Goal: Task Accomplishment & Management: Manage account settings

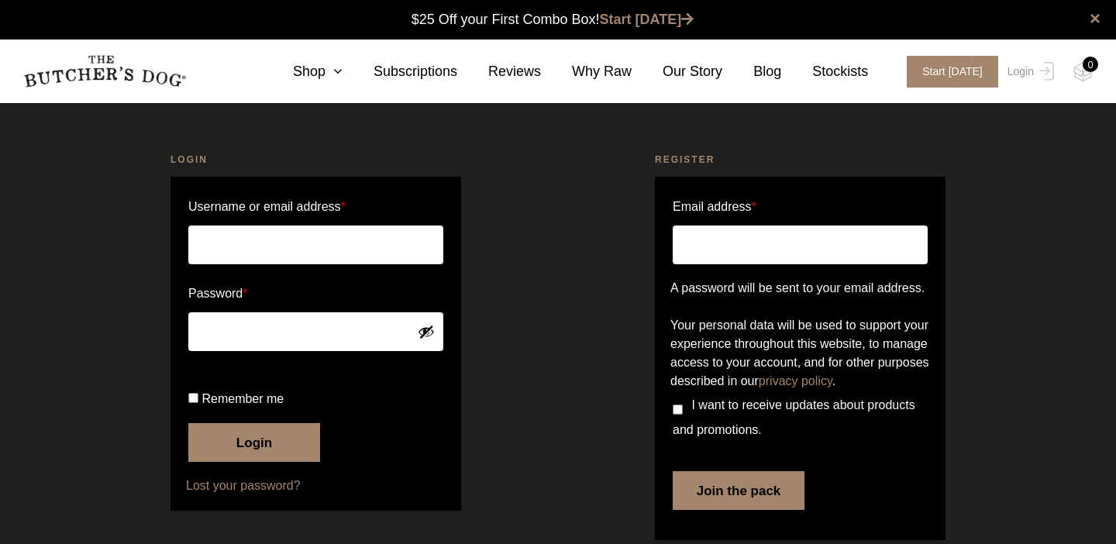
click at [323, 244] on input "Username or email address *" at bounding box center [315, 245] width 255 height 39
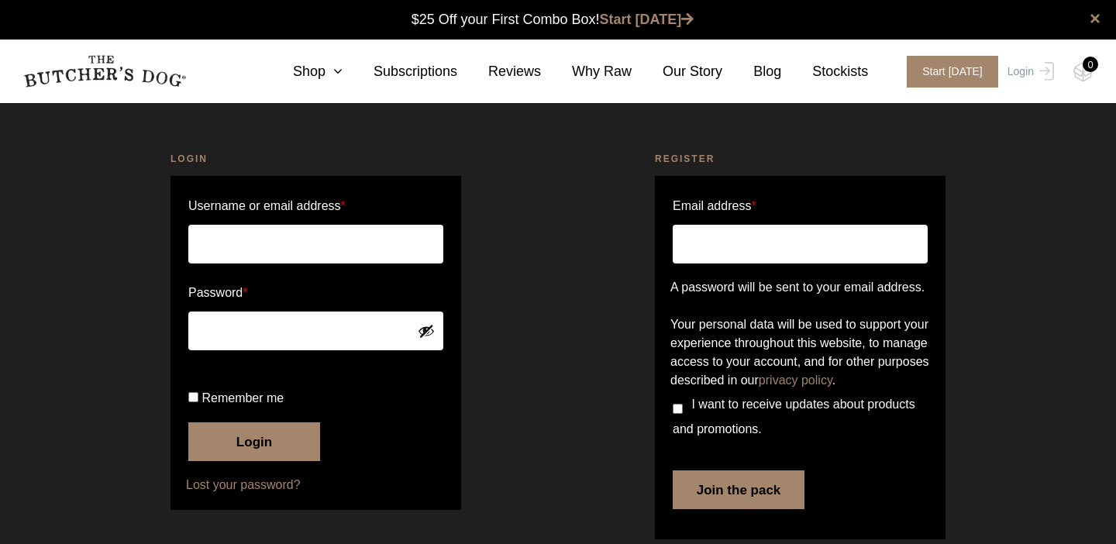
click at [294, 246] on input "Username or email address *" at bounding box center [315, 244] width 255 height 39
type input "tombruce95@gmail.com"
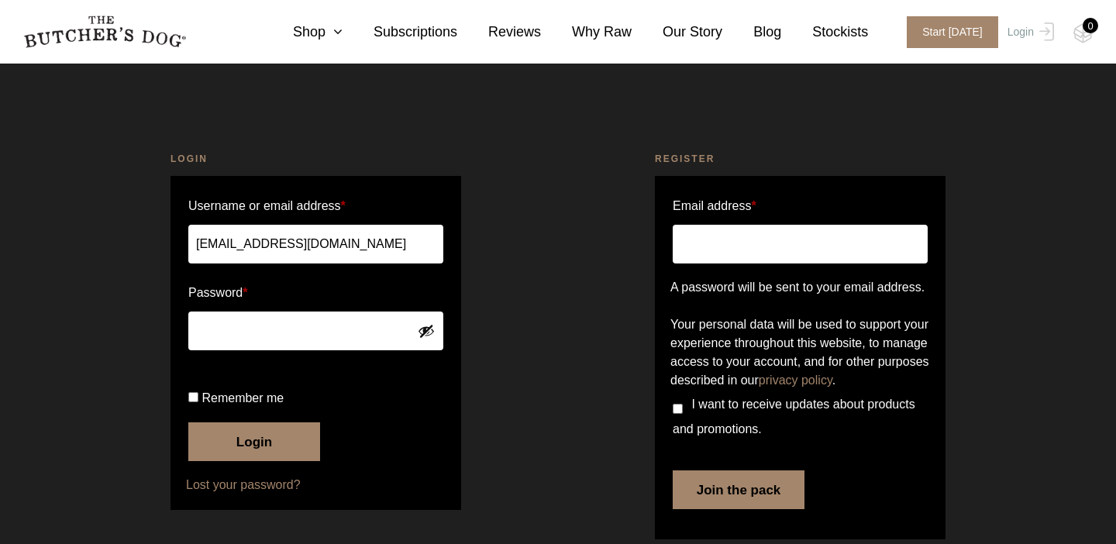
scroll to position [39, 0]
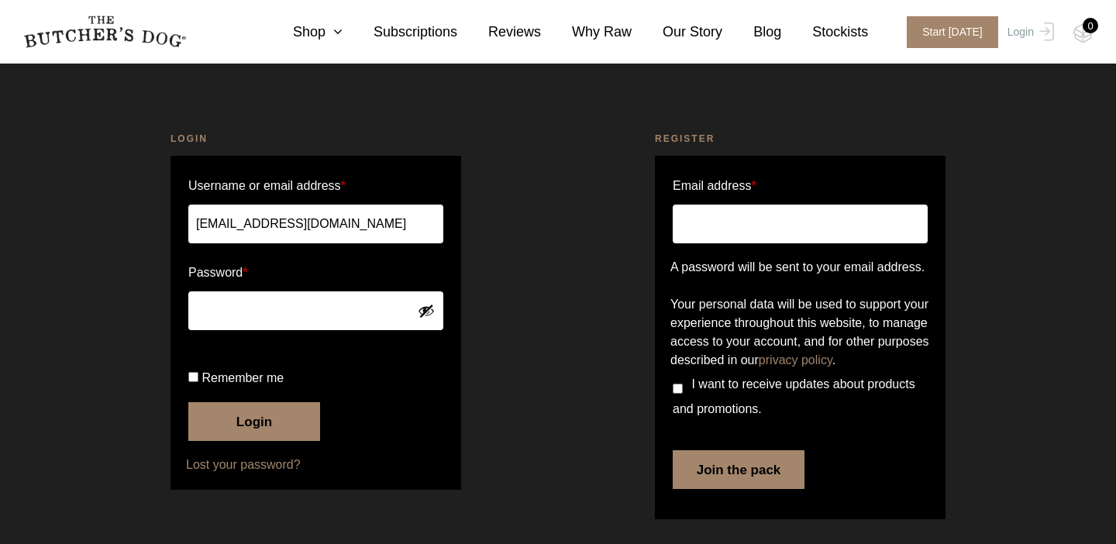
click at [189, 382] on input "Remember me" at bounding box center [193, 377] width 10 height 10
checkbox input "true"
click at [221, 441] on button "Login" at bounding box center [254, 421] width 132 height 39
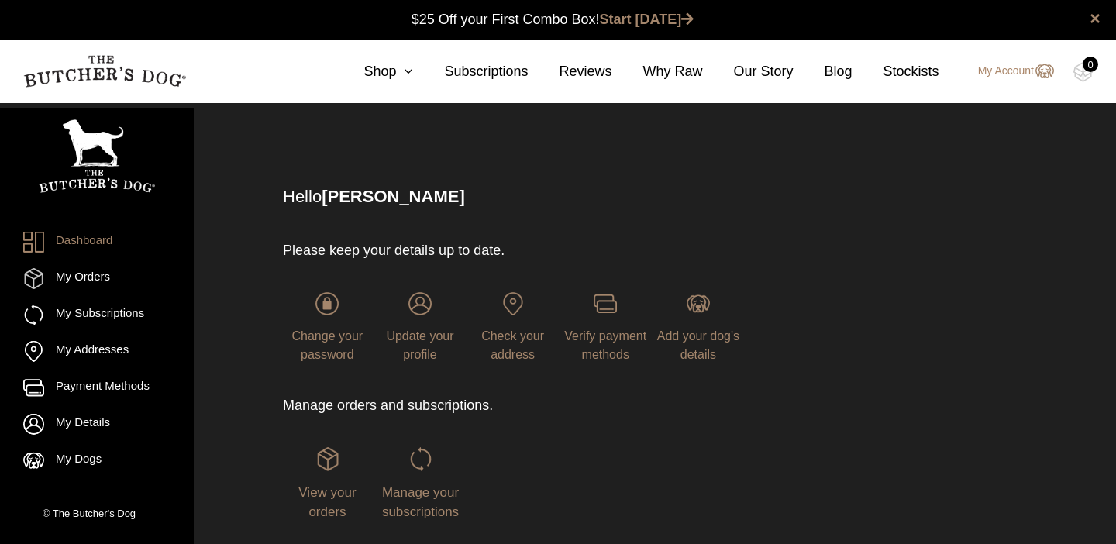
scroll to position [1, 0]
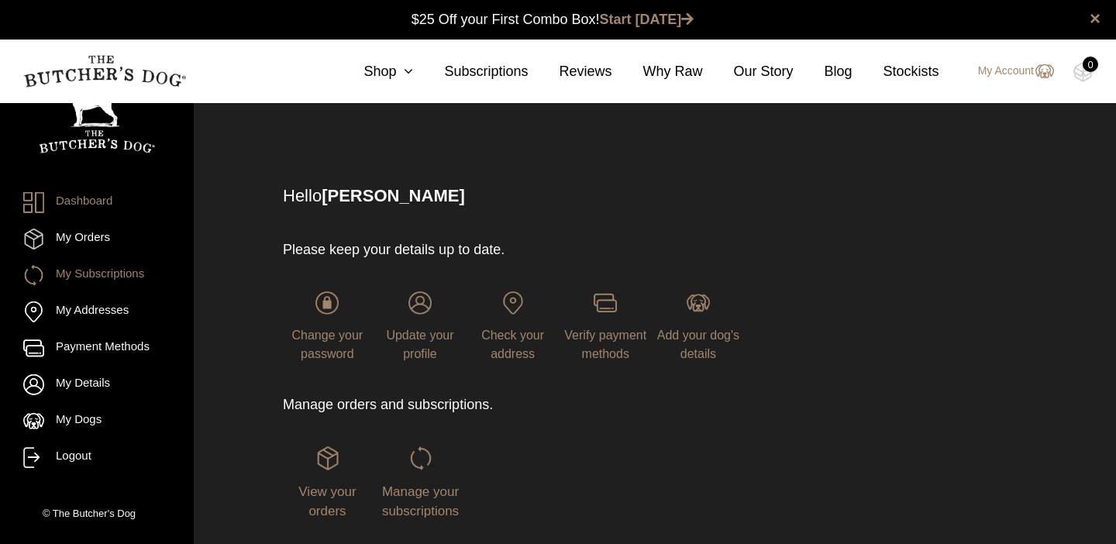
click at [100, 273] on link "My Subscriptions" at bounding box center [96, 275] width 147 height 21
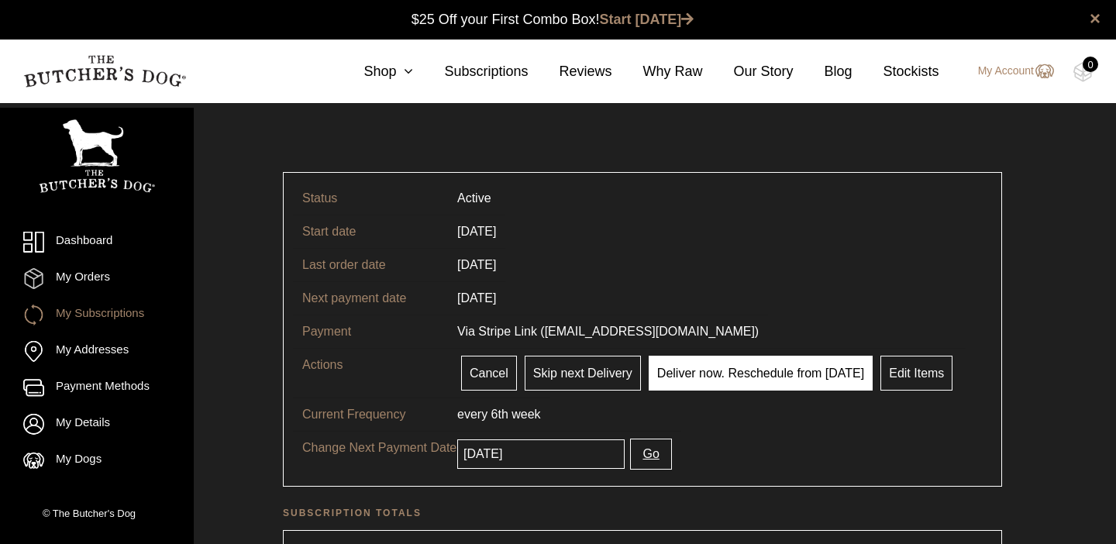
click at [699, 377] on link "Deliver now. Reschedule from [DATE]" at bounding box center [761, 373] width 224 height 35
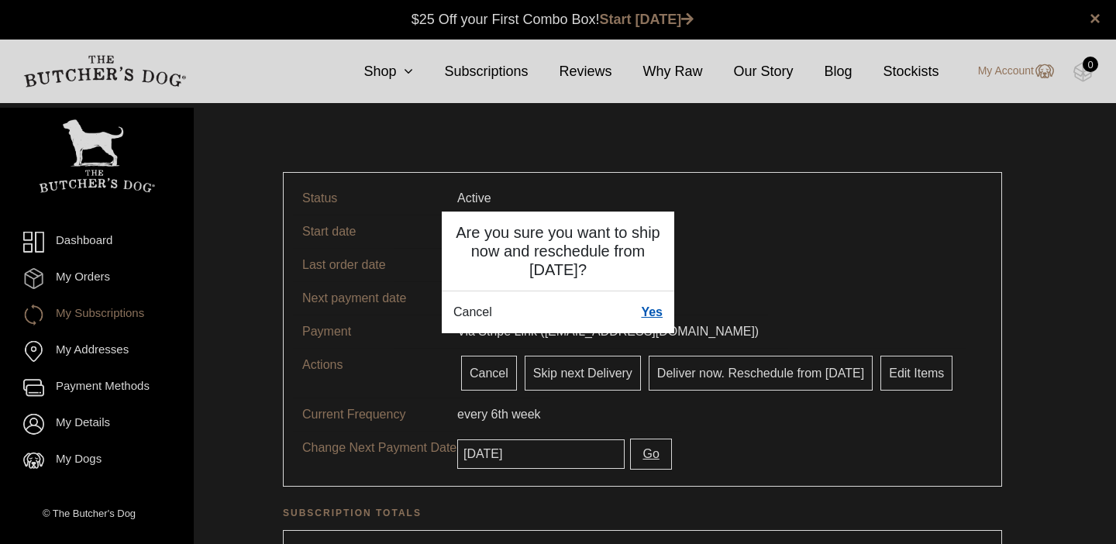
click at [656, 309] on link "Yes" at bounding box center [652, 312] width 22 height 19
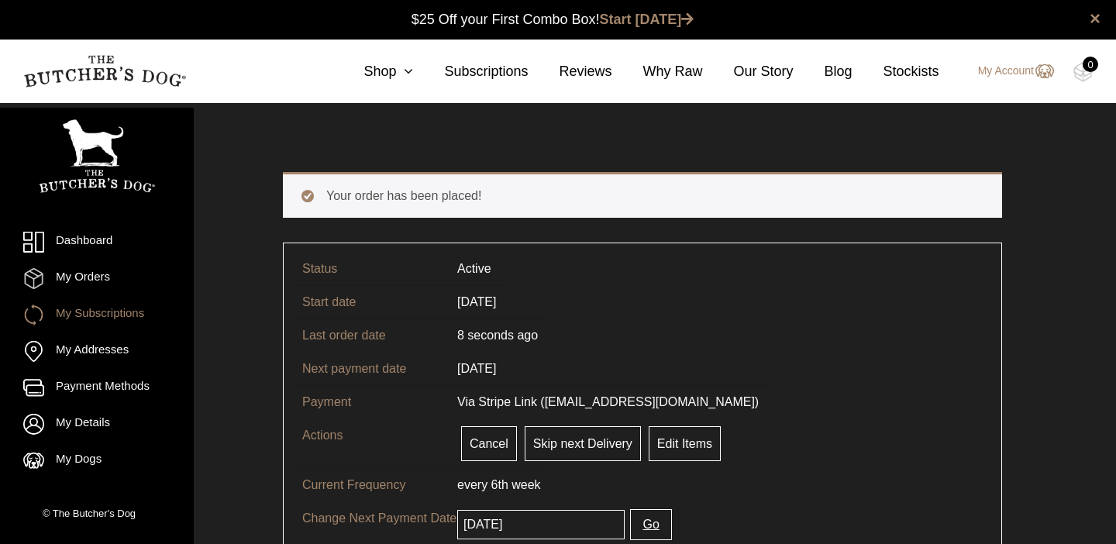
scroll to position [1, 0]
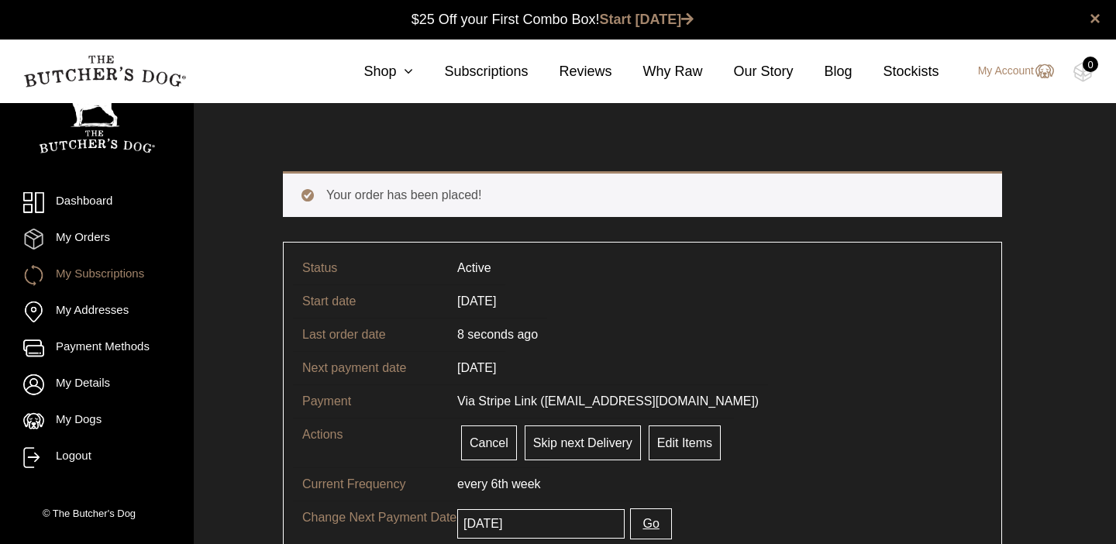
click at [75, 274] on link "My Subscriptions" at bounding box center [96, 275] width 147 height 21
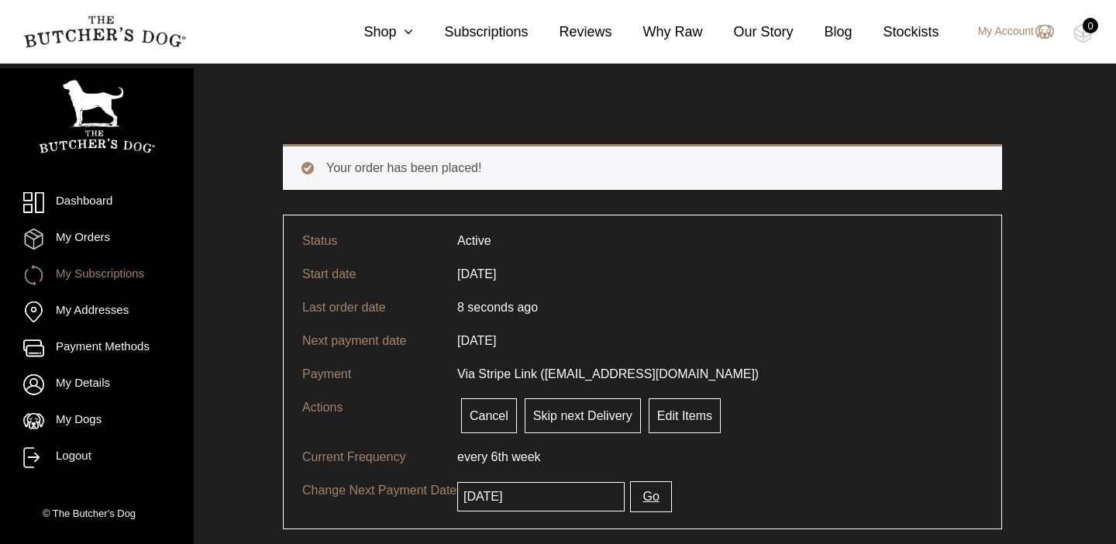
scroll to position [37, 0]
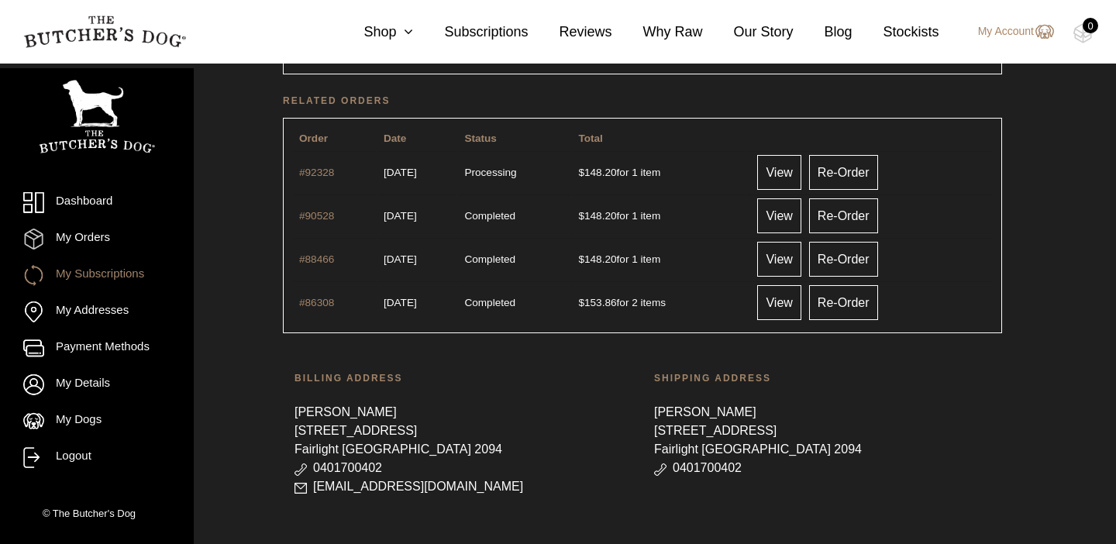
scroll to position [672, 0]
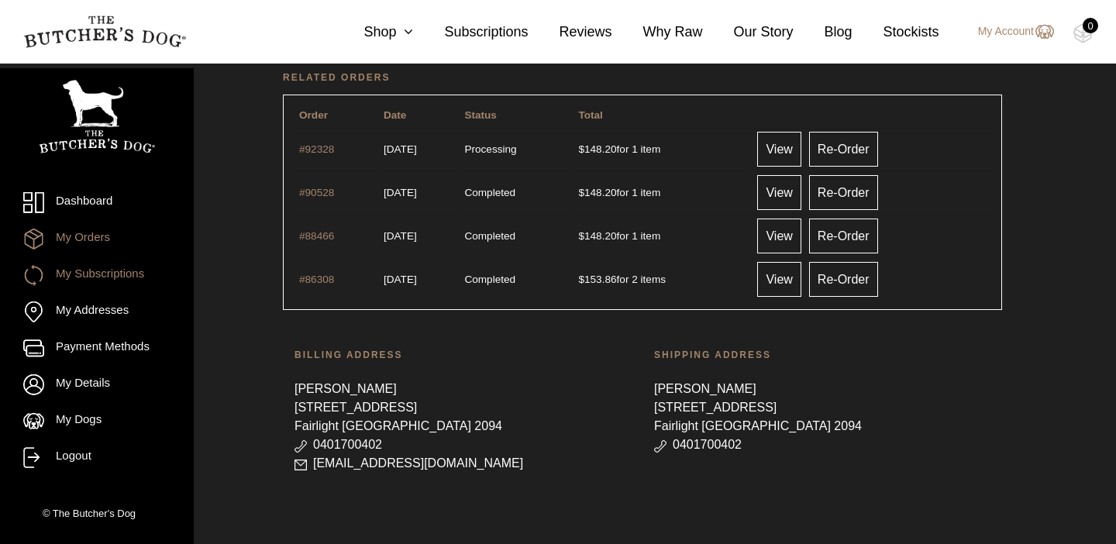
click at [76, 238] on link "My Orders" at bounding box center [96, 239] width 147 height 21
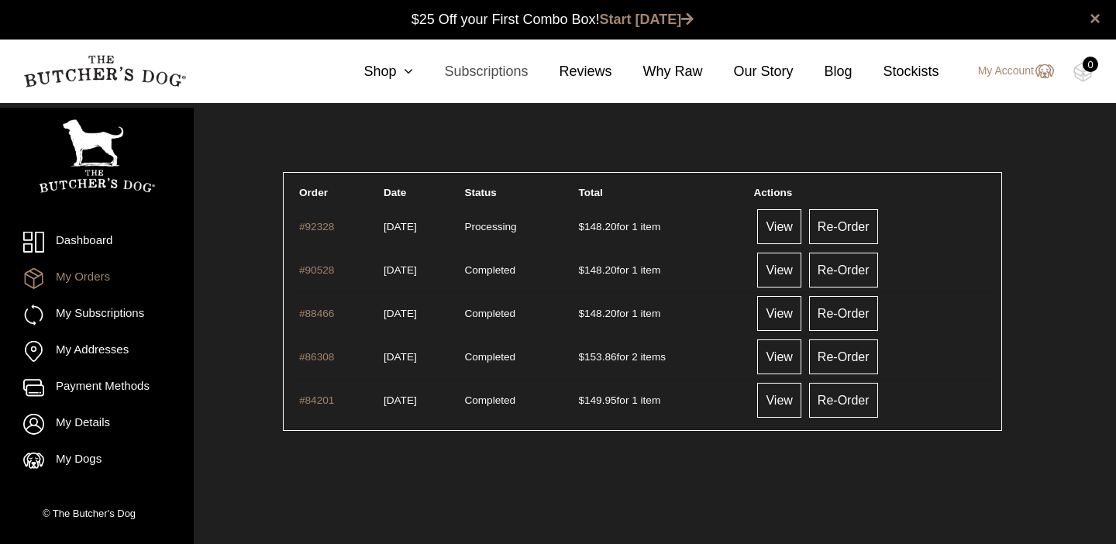
click at [477, 70] on link "Subscriptions" at bounding box center [470, 71] width 115 height 21
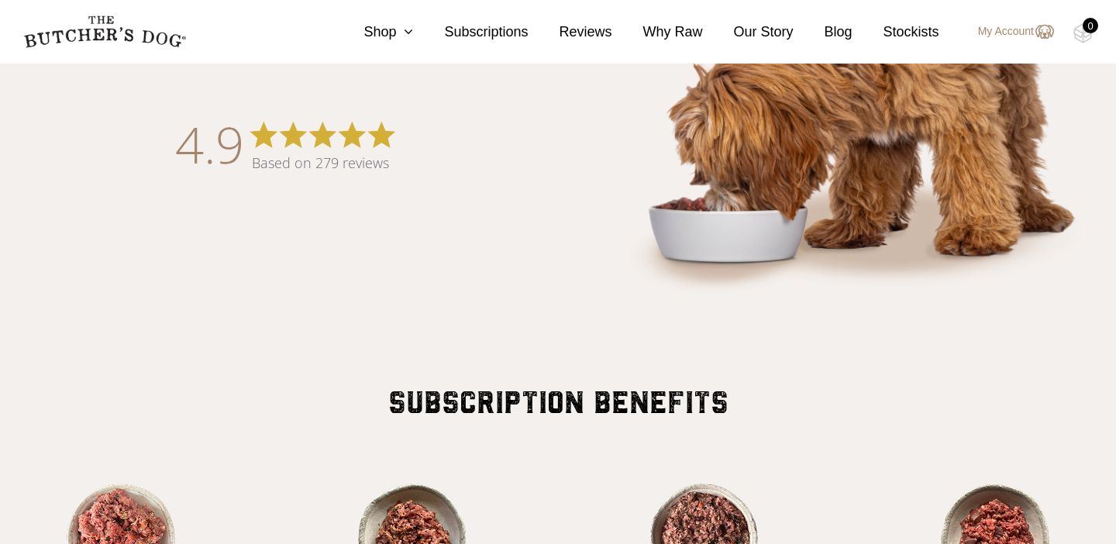
scroll to position [952, 0]
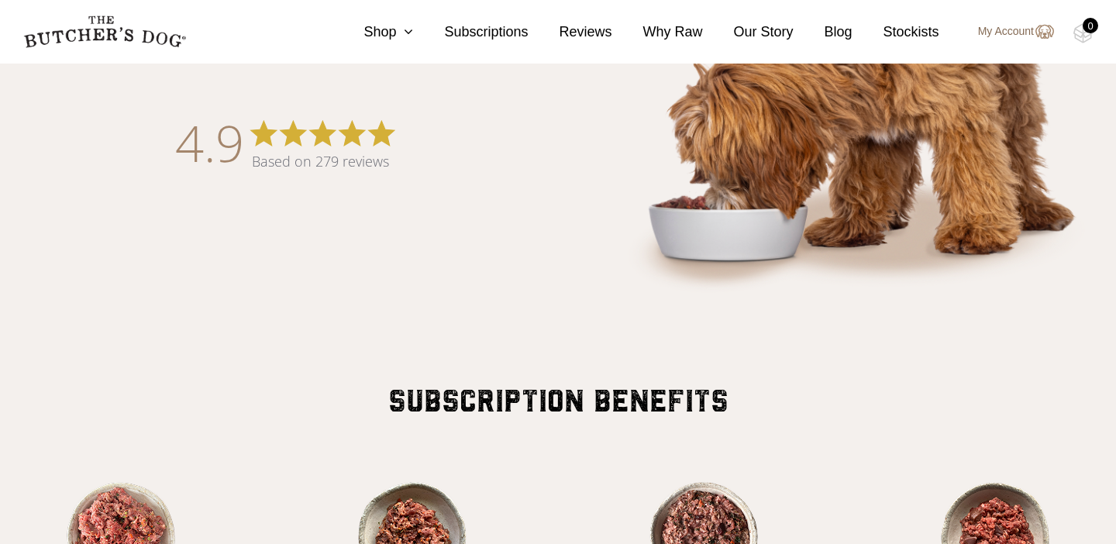
click at [1001, 29] on link "My Account" at bounding box center [1008, 31] width 91 height 19
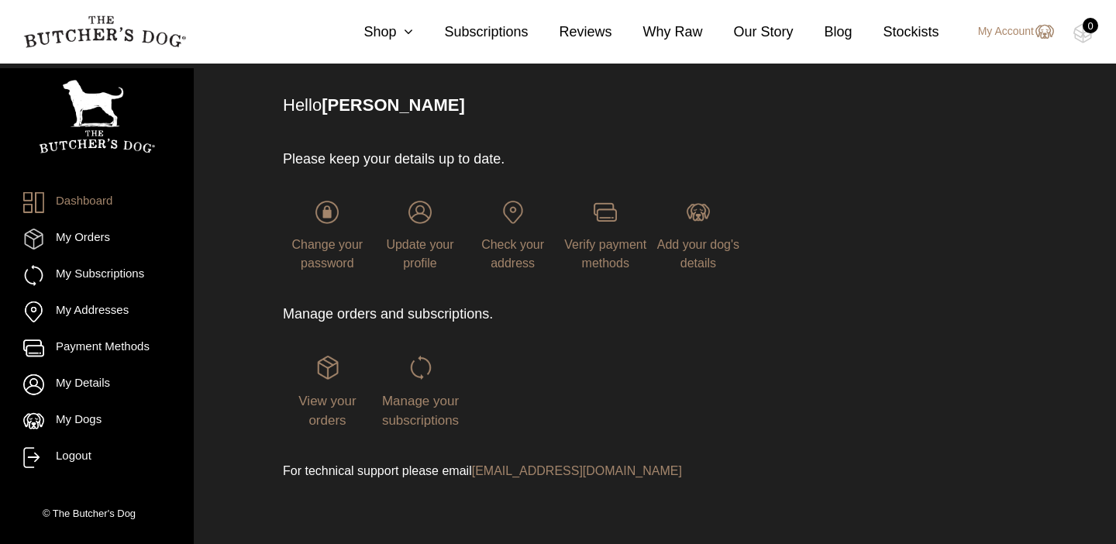
scroll to position [98, 0]
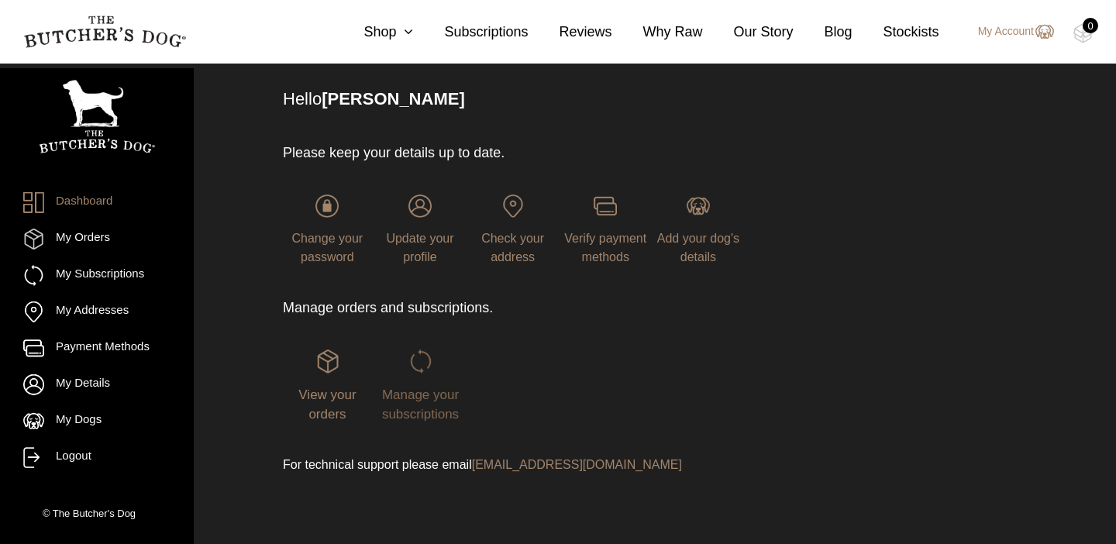
click at [422, 371] on img at bounding box center [420, 361] width 23 height 23
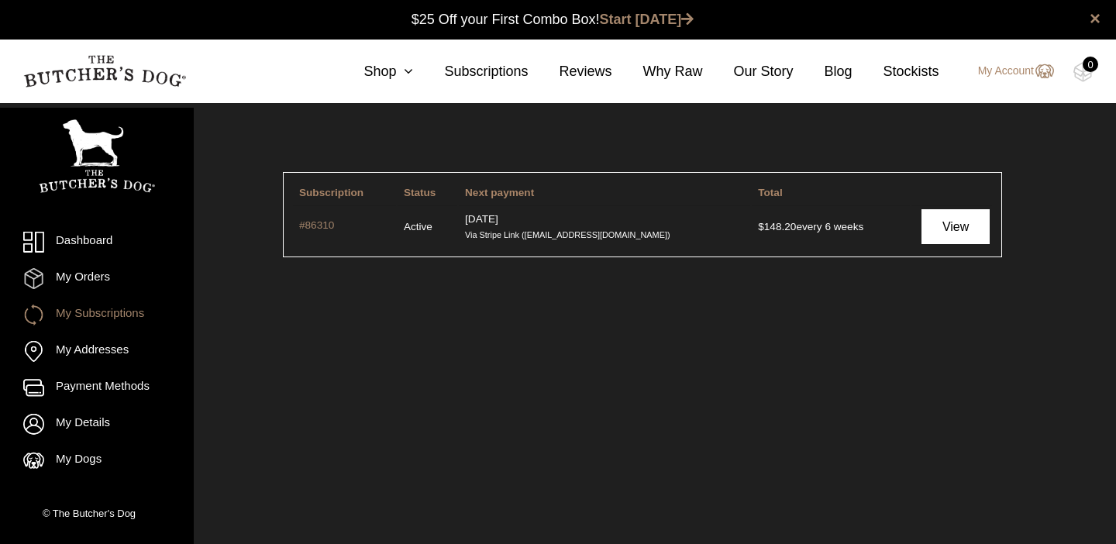
click at [956, 222] on link "View" at bounding box center [955, 226] width 68 height 35
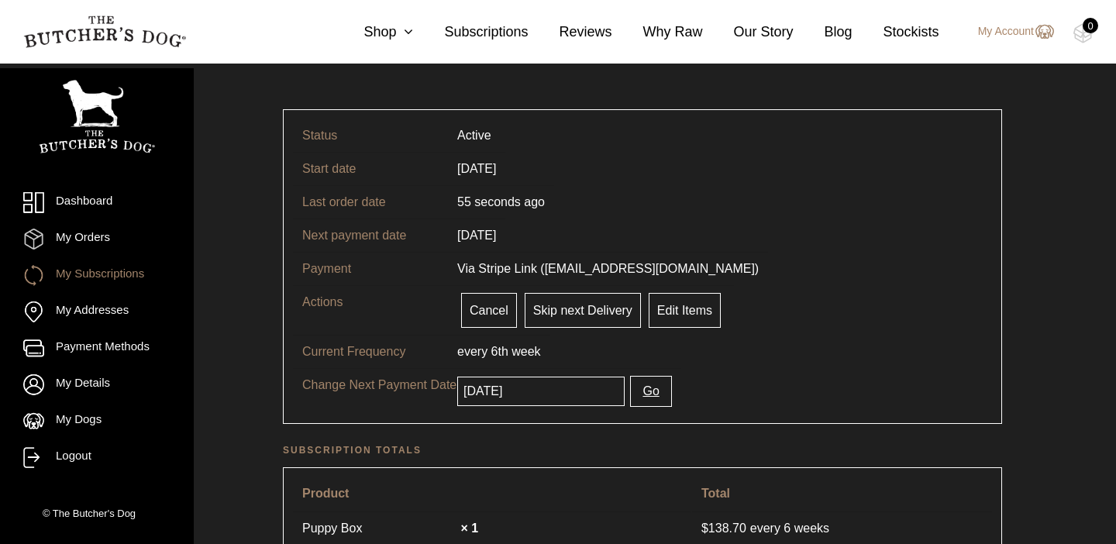
scroll to position [65, 0]
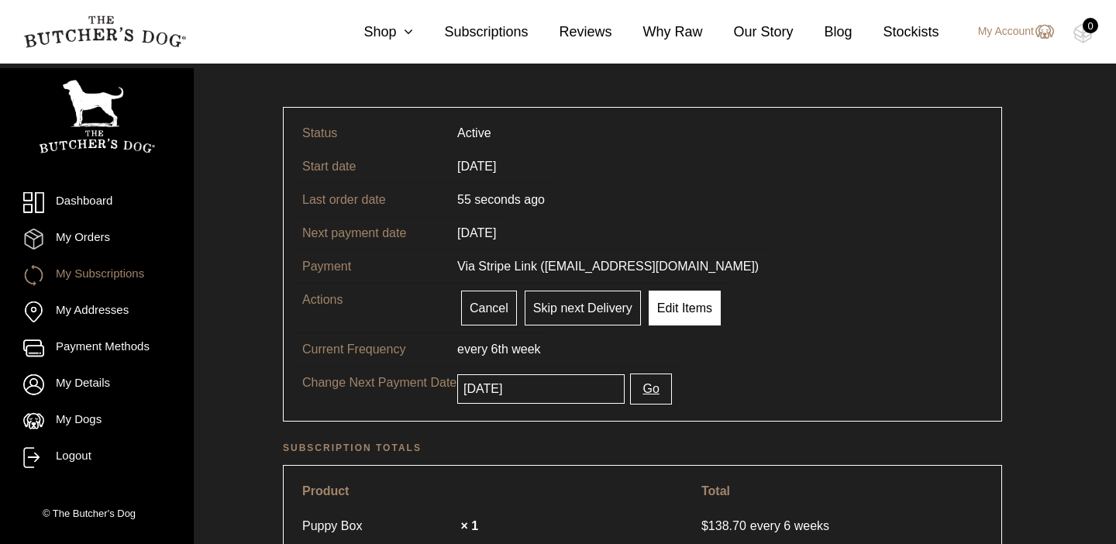
click at [688, 311] on link "Edit Items" at bounding box center [685, 308] width 72 height 35
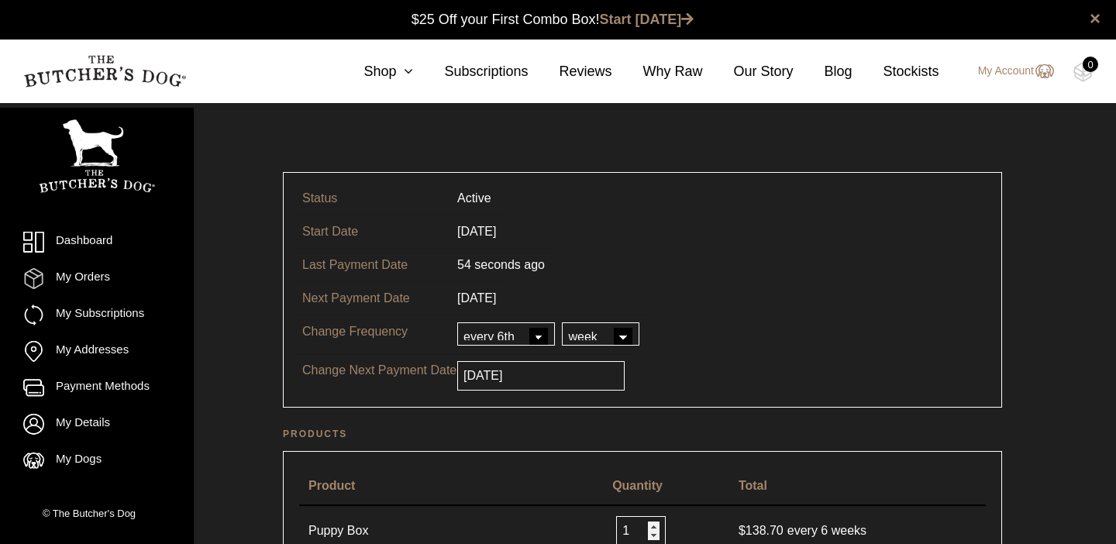
scroll to position [1, 0]
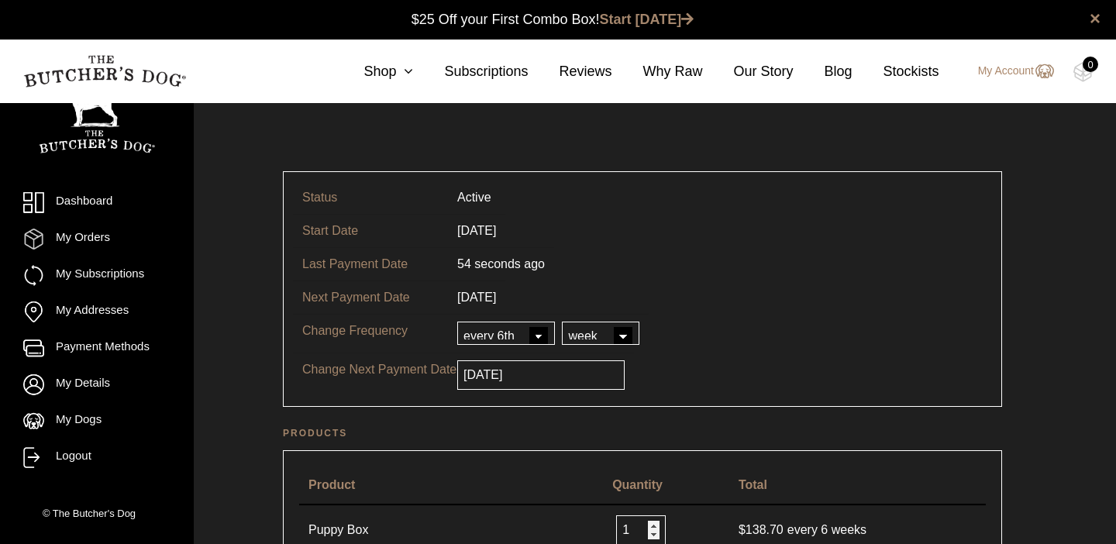
click at [537, 335] on select "every every 2nd every 3rd every 4th every 5th every 6th" at bounding box center [506, 333] width 98 height 23
select select "4"
click at [457, 322] on select "every every 2nd every 3rd every 4th every 5th every 6th" at bounding box center [506, 333] width 98 height 23
click at [727, 315] on tr "Change Frequency every every 2nd every 3rd every 4th every 5th every 6th day we…" at bounding box center [642, 333] width 699 height 39
click at [546, 377] on input "[DATE]" at bounding box center [540, 374] width 167 height 29
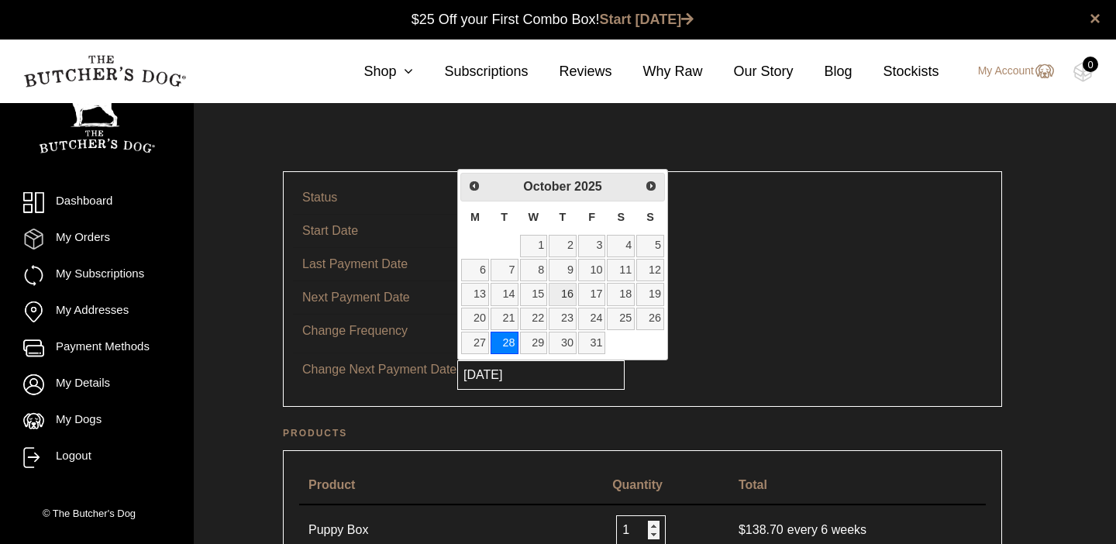
click at [567, 293] on link "16" at bounding box center [563, 294] width 28 height 22
type input "[DATE]"
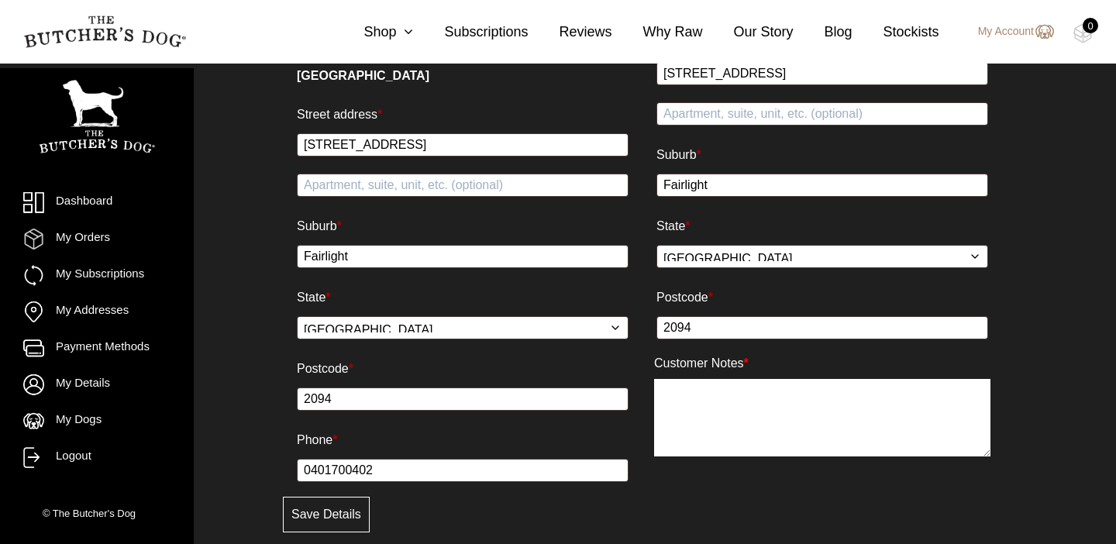
scroll to position [1021, 0]
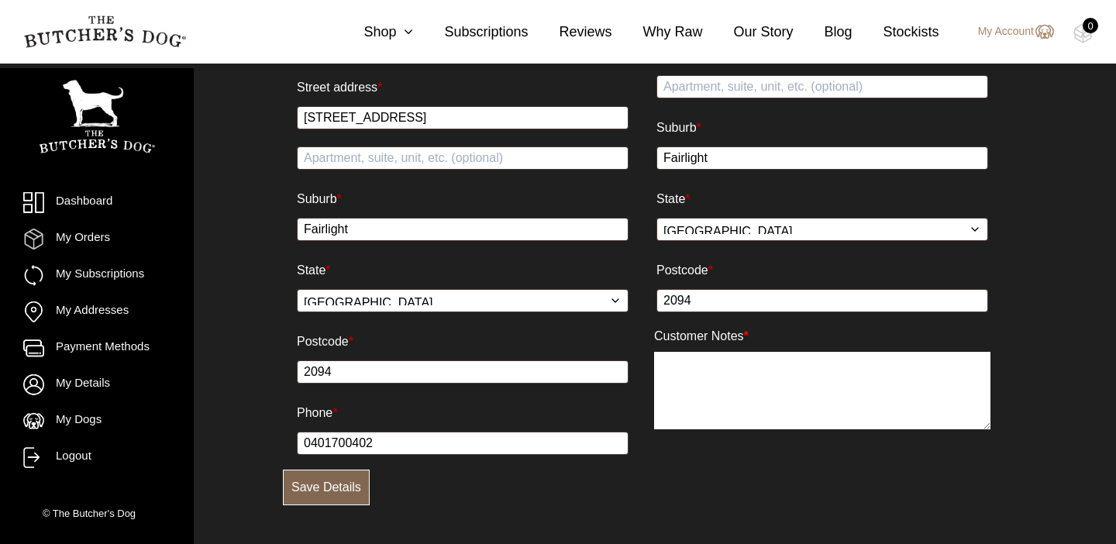
click at [322, 480] on button "Save Details" at bounding box center [326, 488] width 87 height 36
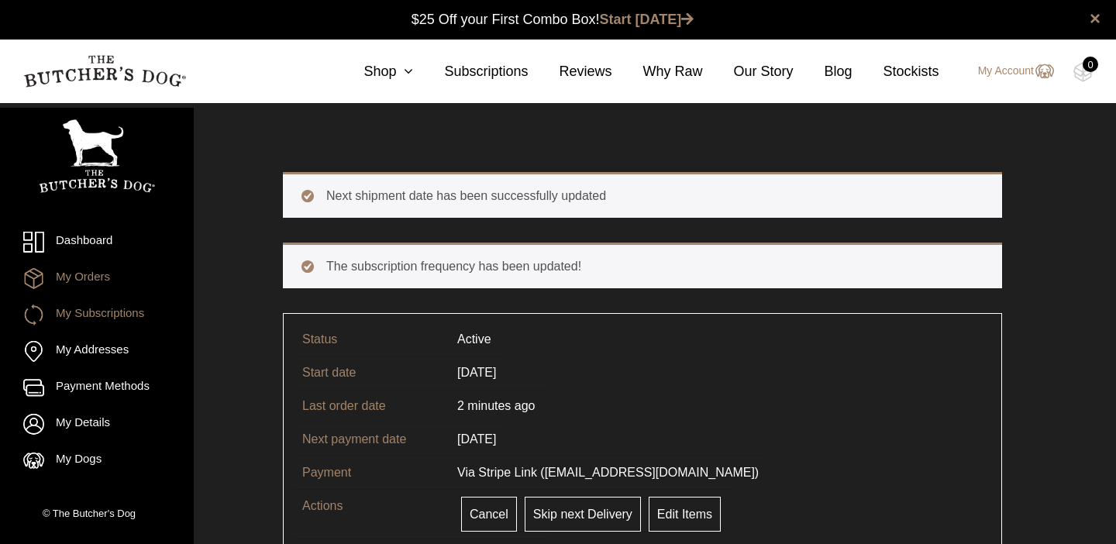
scroll to position [1, 0]
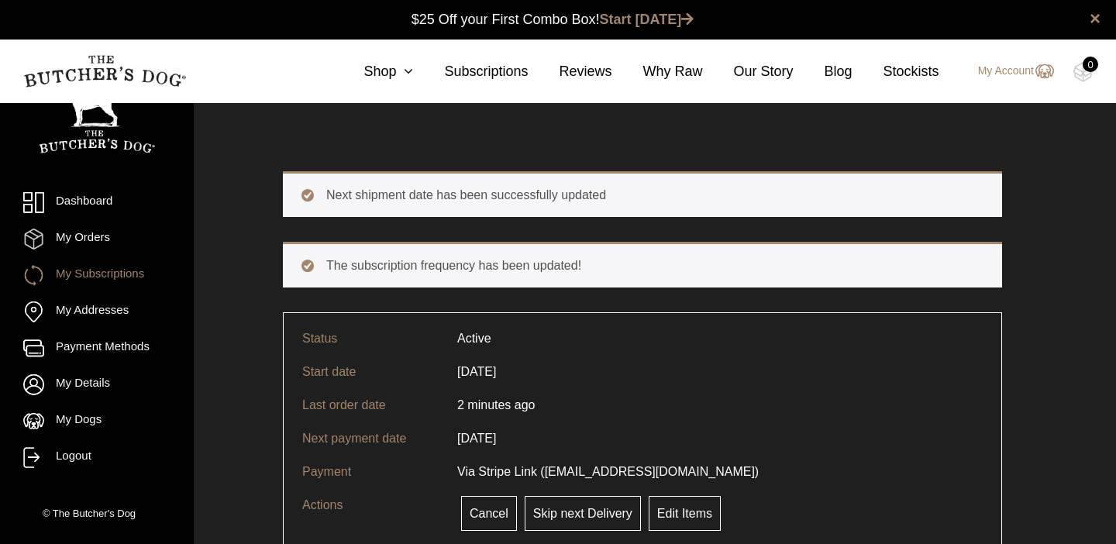
click at [93, 275] on link "My Subscriptions" at bounding box center [96, 275] width 147 height 21
click at [79, 244] on link "My Orders" at bounding box center [96, 239] width 147 height 21
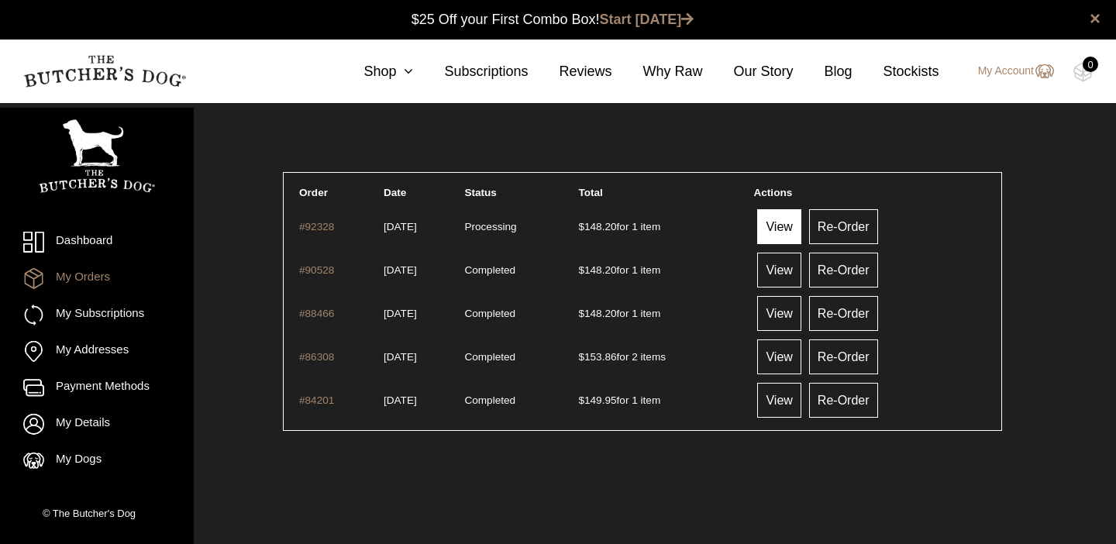
click at [790, 227] on link "View" at bounding box center [778, 226] width 43 height 35
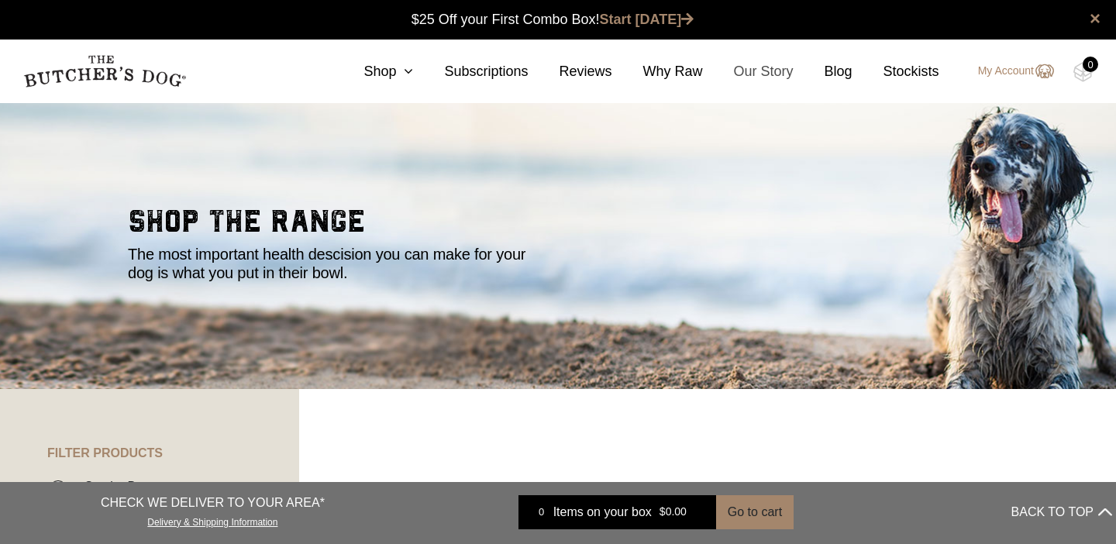
scroll to position [1, 0]
click at [499, 71] on link "Subscriptions" at bounding box center [470, 71] width 115 height 21
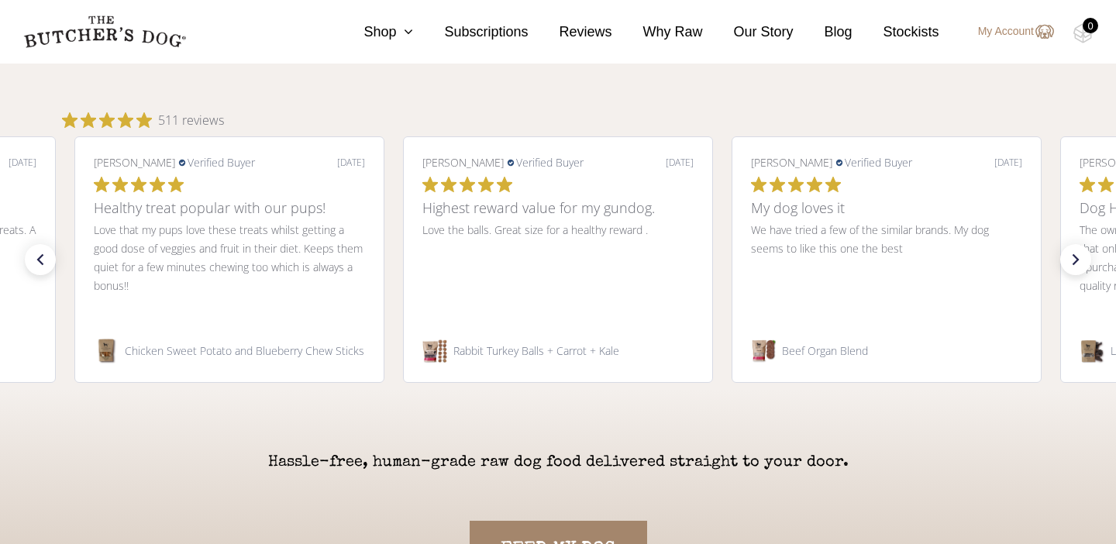
scroll to position [3118, 0]
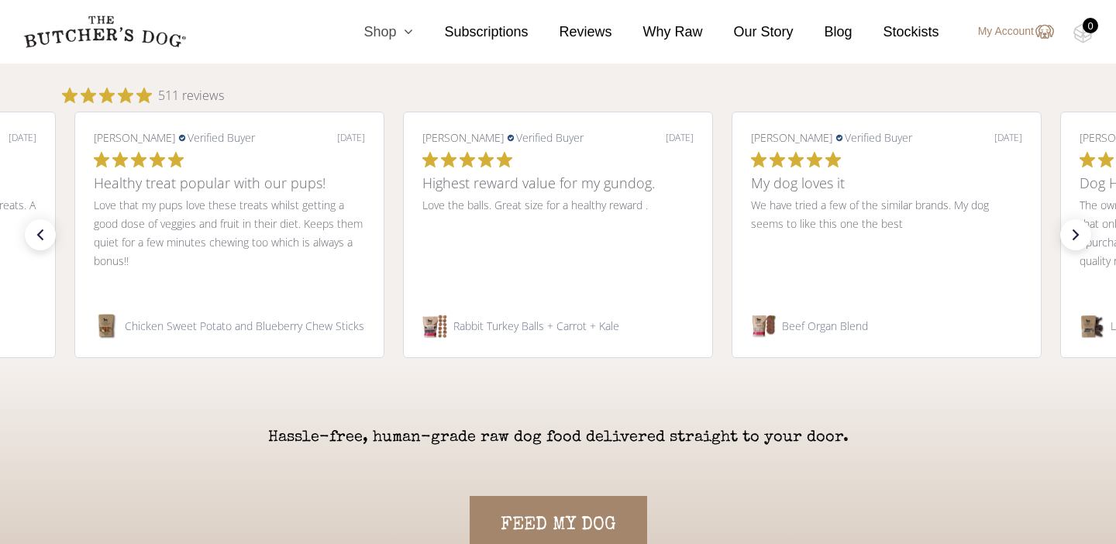
click at [386, 27] on link "Shop" at bounding box center [372, 32] width 81 height 21
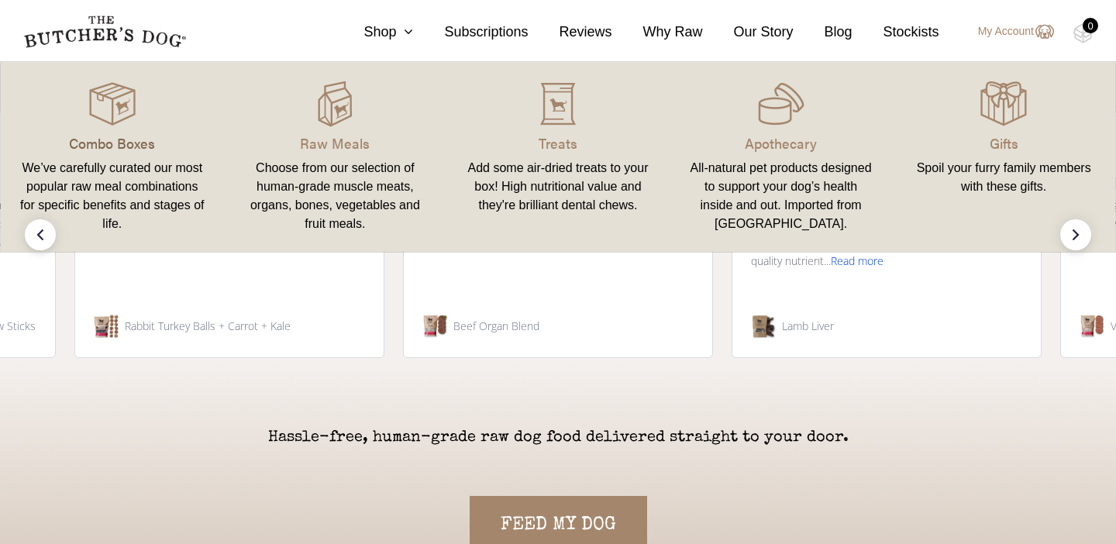
click at [115, 136] on p "Combo Boxes" at bounding box center [112, 143] width 186 height 21
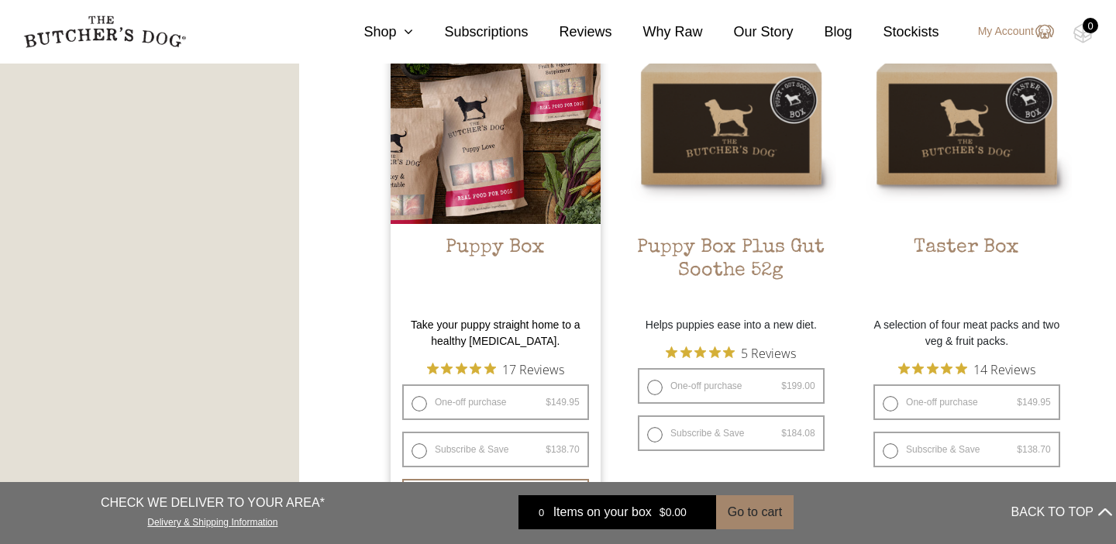
scroll to position [951, 0]
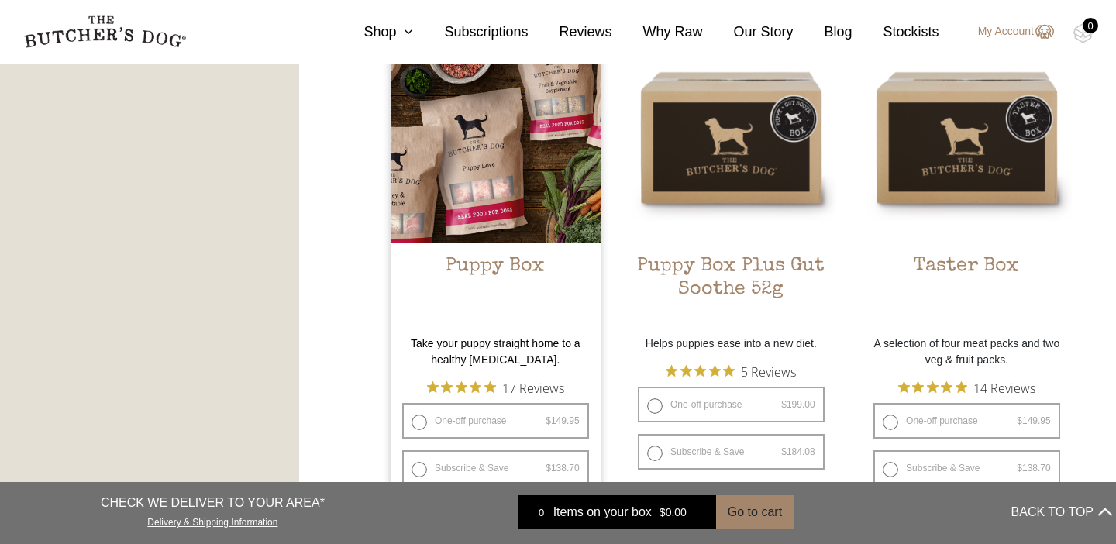
click at [489, 264] on h2 "Puppy Box" at bounding box center [496, 291] width 210 height 73
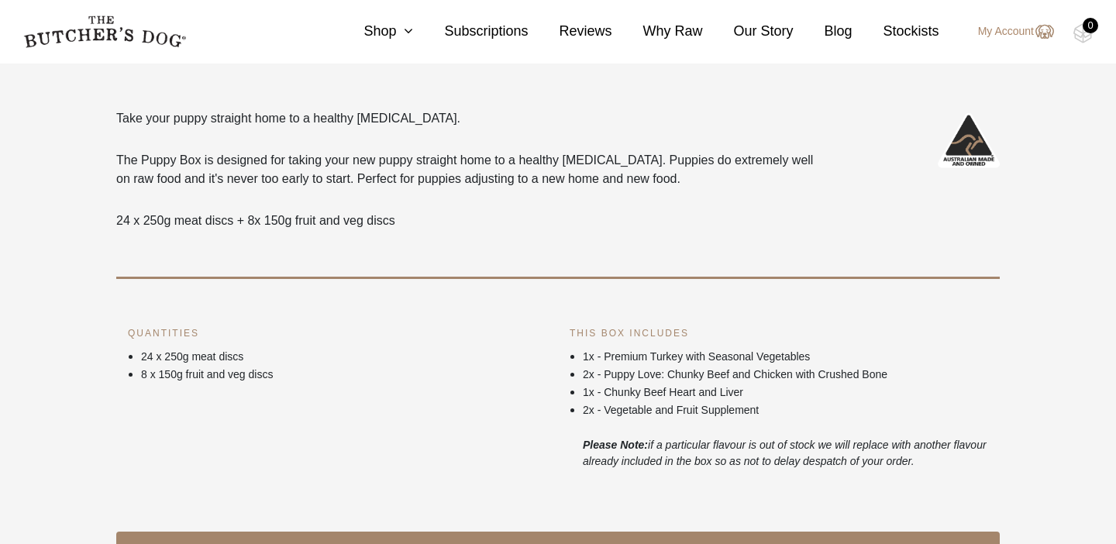
scroll to position [437, 0]
